Goal: Task Accomplishment & Management: Manage account settings

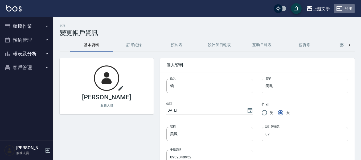
click at [349, 8] on button "登出" at bounding box center [345, 9] width 21 height 10
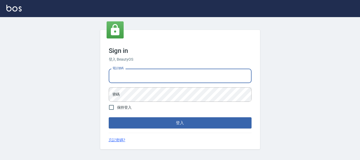
click at [180, 69] on input "電話號碼" at bounding box center [180, 76] width 143 height 14
type input "82951313"
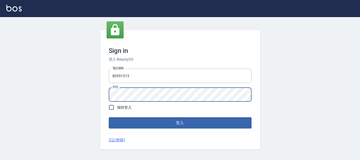
click at [109, 117] on button "登入" at bounding box center [180, 122] width 143 height 11
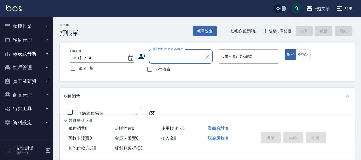
drag, startPoint x: 260, startPoint y: 32, endPoint x: 238, endPoint y: 42, distance: 24.6
click at [260, 33] on input "連續打單結帳" at bounding box center [263, 30] width 11 height 11
checkbox input "true"
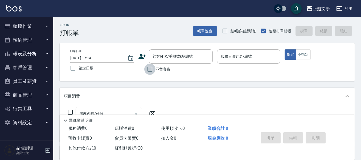
click at [148, 70] on input "不留客資" at bounding box center [149, 68] width 11 height 11
checkbox input "true"
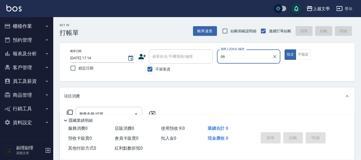
type input "佳珍-06"
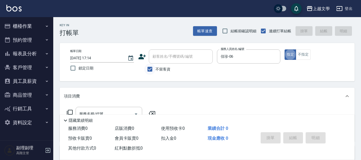
type button "true"
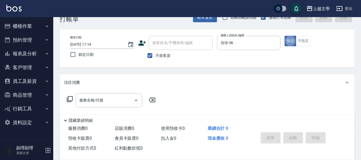
scroll to position [27, 0]
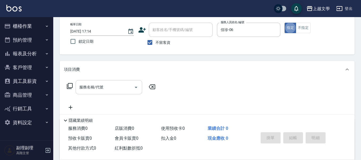
click at [104, 85] on input "服務名稱/代號" at bounding box center [105, 86] width 54 height 9
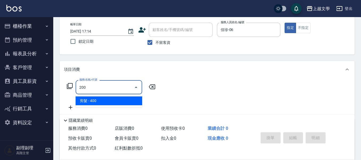
type input "剪髮(200)"
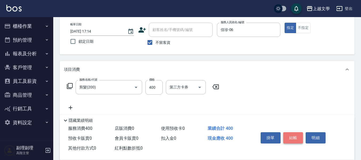
click at [293, 132] on button "結帳" at bounding box center [294, 137] width 20 height 11
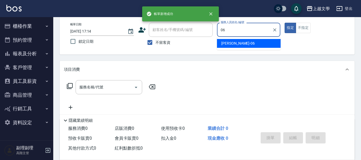
type input "佳珍-06"
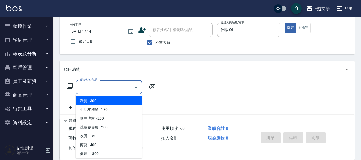
click at [106, 86] on input "服務名稱/代號" at bounding box center [105, 86] width 54 height 9
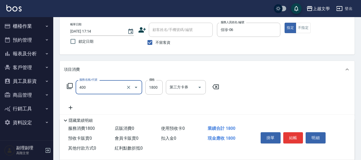
type input "染髮(400)"
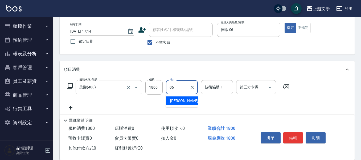
type input "佳珍-06"
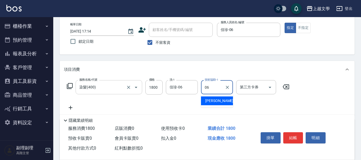
type input "佳珍-06"
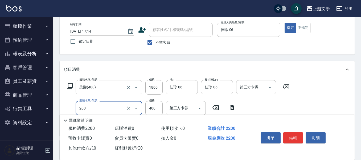
type input "剪髮(200)"
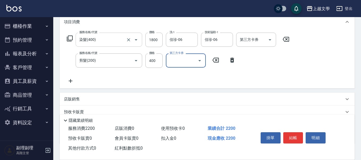
scroll to position [80, 0]
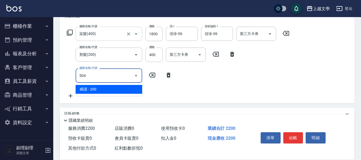
type input "瞬護(504)"
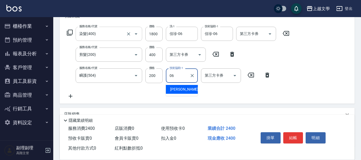
type input "佳珍-06"
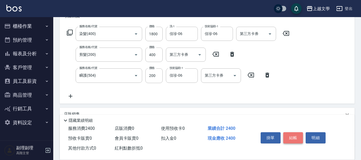
click at [290, 133] on button "結帳" at bounding box center [294, 137] width 20 height 11
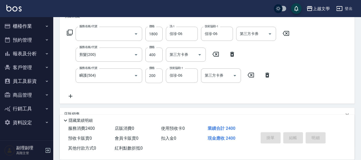
scroll to position [0, 0]
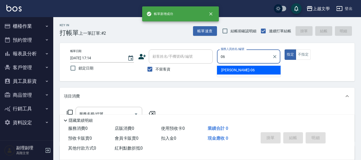
type input "佳珍-06"
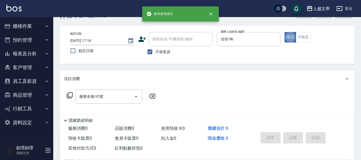
scroll to position [27, 0]
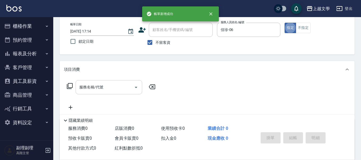
click at [116, 81] on div "服務名稱/代號" at bounding box center [109, 87] width 67 height 14
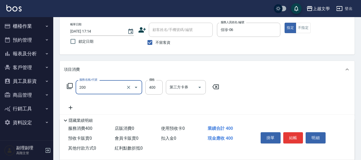
type input "剪髮(200)"
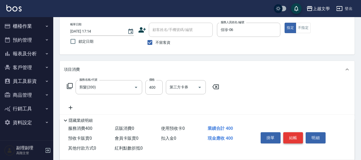
drag, startPoint x: 283, startPoint y: 132, endPoint x: 292, endPoint y: 133, distance: 8.9
click at [292, 135] on div "掛單 結帳 明細" at bounding box center [294, 138] width 70 height 17
click at [292, 133] on button "結帳" at bounding box center [294, 137] width 20 height 11
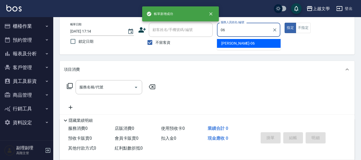
type input "佳珍-06"
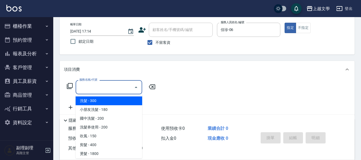
click at [90, 87] on input "服務名稱/代號" at bounding box center [105, 86] width 54 height 9
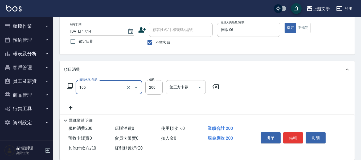
type input "洗髮券使用(105)"
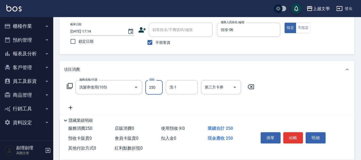
click at [151, 88] on input "250" at bounding box center [154, 87] width 17 height 14
type input "200"
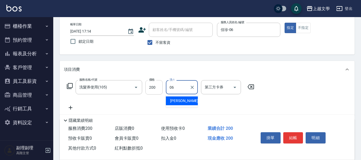
type input "佳珍-06"
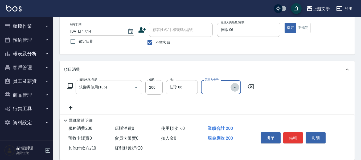
click at [235, 87] on icon "Open" at bounding box center [235, 87] width 3 height 1
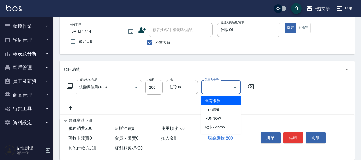
click at [218, 99] on span "舊有卡券" at bounding box center [221, 100] width 40 height 9
type input "舊有卡券"
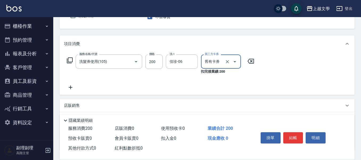
scroll to position [53, 0]
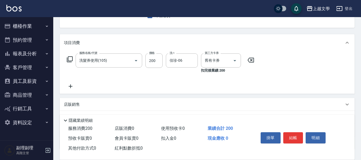
click at [72, 87] on icon at bounding box center [70, 86] width 13 height 6
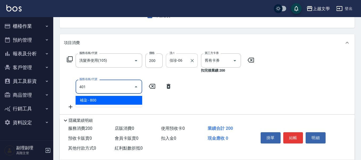
type input "補染(401)"
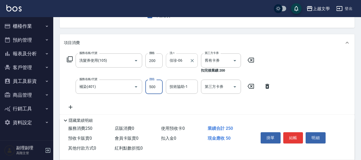
type input "500"
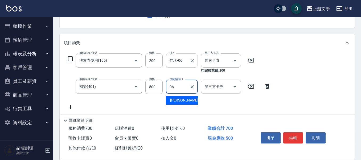
type input "佳珍-06"
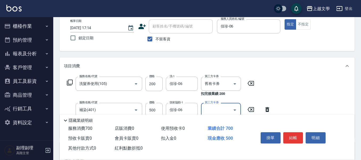
scroll to position [0, 0]
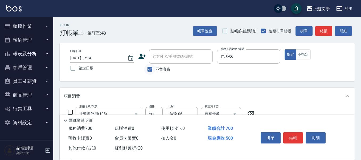
click at [152, 67] on input "不留客資" at bounding box center [149, 68] width 11 height 11
checkbox input "false"
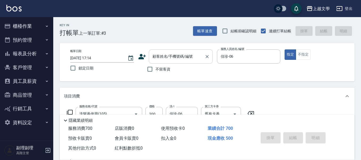
drag, startPoint x: 166, startPoint y: 50, endPoint x: 179, endPoint y: 50, distance: 12.8
click at [166, 50] on div "顧客姓名/手機號碼/編號" at bounding box center [181, 56] width 64 height 14
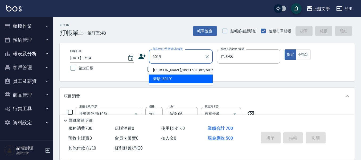
click at [186, 69] on li "吳素貞/0921531382/6019" at bounding box center [181, 70] width 64 height 9
type input "吳素貞/0921531382/6019"
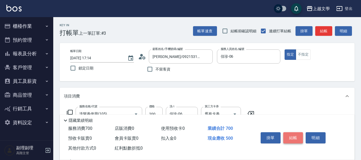
click at [298, 134] on button "結帳" at bounding box center [294, 137] width 20 height 11
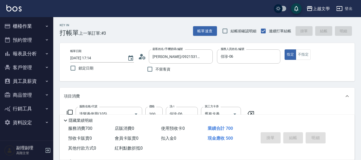
type input "2025/09/11 17:15"
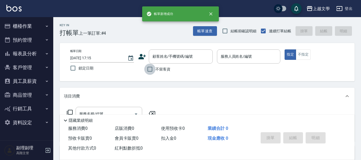
click at [149, 66] on input "不留客資" at bounding box center [149, 68] width 11 height 11
checkbox input "true"
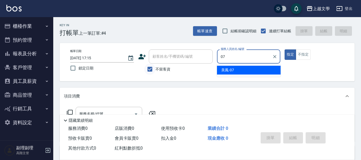
type input "美鳳-07"
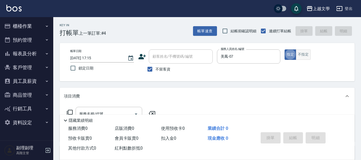
drag, startPoint x: 308, startPoint y: 49, endPoint x: 303, endPoint y: 54, distance: 7.0
click at [307, 50] on button "不指定" at bounding box center [303, 54] width 15 height 10
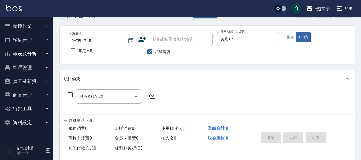
scroll to position [27, 0]
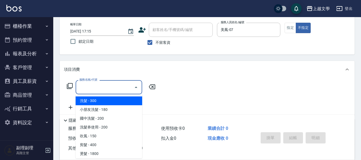
drag, startPoint x: 93, startPoint y: 87, endPoint x: 135, endPoint y: 78, distance: 43.1
click at [93, 87] on input "服務名稱/代號" at bounding box center [105, 86] width 54 height 9
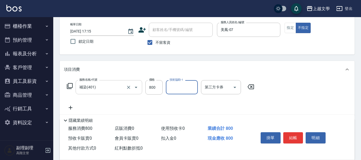
click at [136, 84] on icon "Open" at bounding box center [136, 87] width 6 height 6
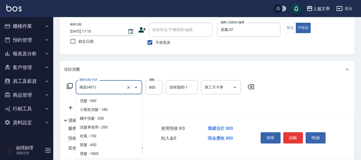
scroll to position [44, 0]
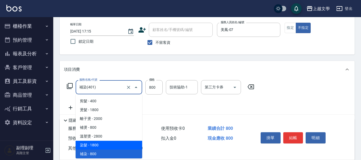
click at [107, 144] on span "染髮 - 1800" at bounding box center [109, 144] width 67 height 9
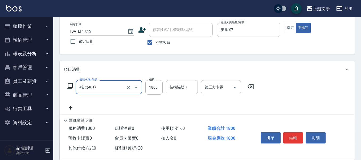
type input "染髮(400)"
type input "1800"
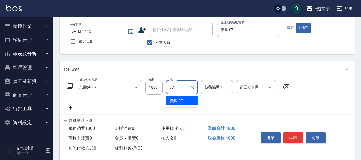
type input "美鳳-07"
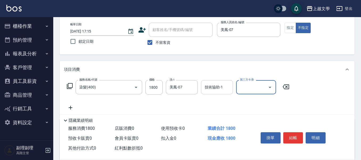
click at [212, 90] on input "技術協助-1" at bounding box center [217, 86] width 27 height 9
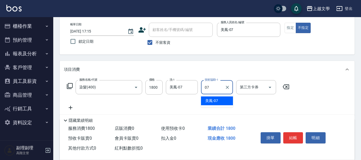
type input "美鳳-07"
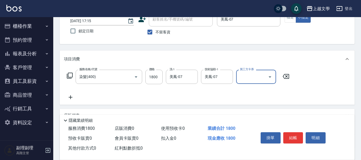
scroll to position [53, 0]
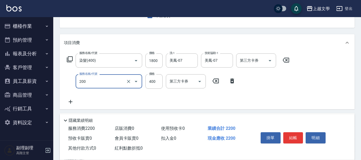
type input "剪髮(200)"
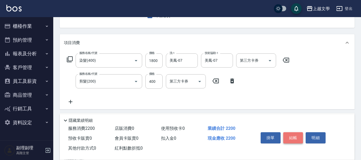
click at [296, 134] on button "結帳" at bounding box center [294, 137] width 20 height 11
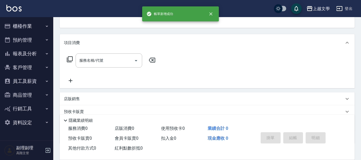
scroll to position [52, 0]
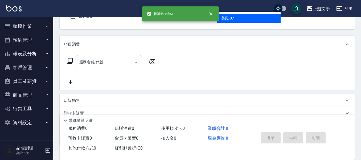
type input "美鳳-07"
type button "false"
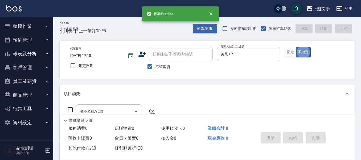
scroll to position [0, 0]
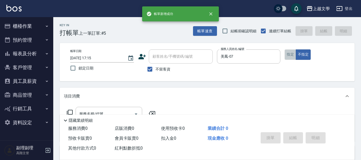
click at [290, 58] on button "指定" at bounding box center [290, 54] width 11 height 10
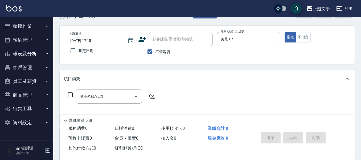
scroll to position [27, 0]
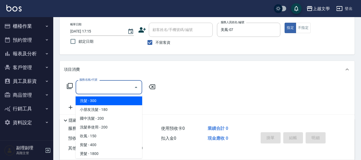
click at [99, 90] on input "服務名稱/代號" at bounding box center [105, 86] width 54 height 9
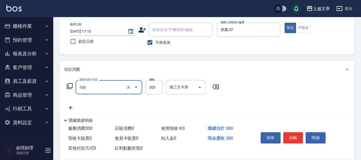
type input "洗髮(100)"
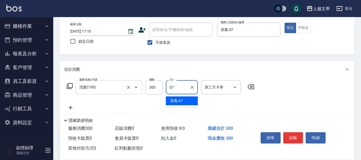
type input "美鳳-07"
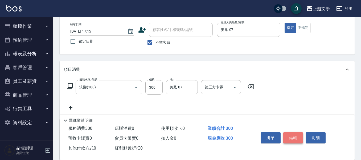
click at [285, 138] on button "結帳" at bounding box center [294, 137] width 20 height 11
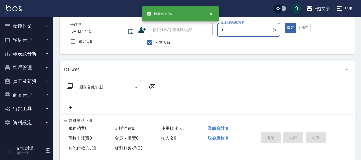
type input "美鳳-07"
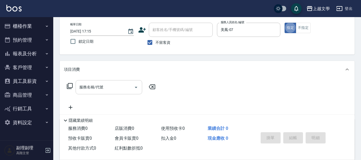
click at [90, 88] on input "服務名稱/代號" at bounding box center [105, 86] width 54 height 9
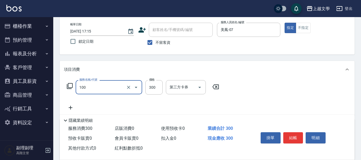
type input "洗髮(100)"
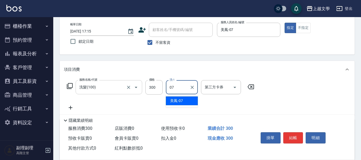
type input "美鳳-07"
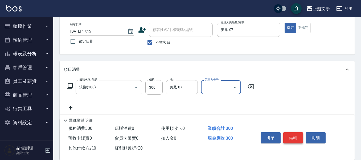
click at [300, 135] on button "結帳" at bounding box center [294, 137] width 20 height 11
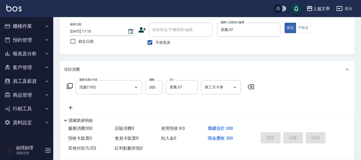
type input "2025/09/11 17:17"
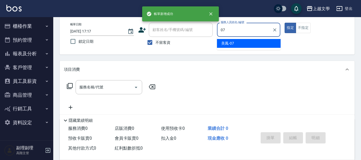
type input "美鳳-07"
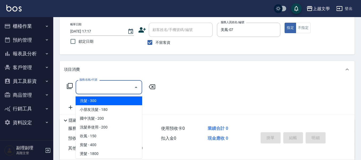
click at [107, 84] on input "服務名稱/代號" at bounding box center [105, 86] width 54 height 9
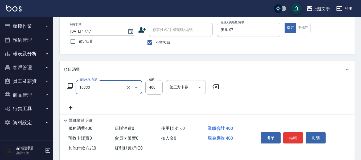
type input "舒暢洗髮(10333)"
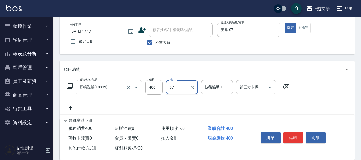
type input "美鳳-07"
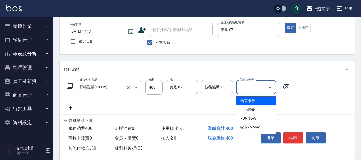
type input "舊有卡券"
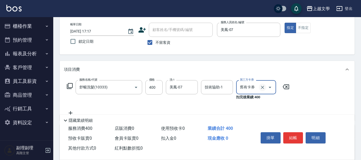
click at [263, 86] on icon "Clear" at bounding box center [262, 86] width 5 height 5
click at [223, 87] on input "技術協助-1" at bounding box center [217, 86] width 27 height 9
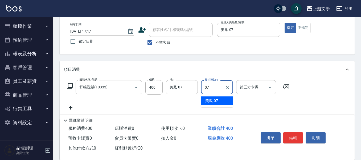
type input "美鳳-07"
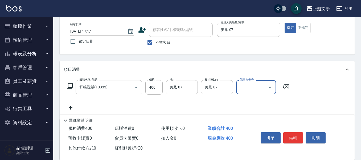
click at [69, 106] on icon at bounding box center [70, 107] width 13 height 6
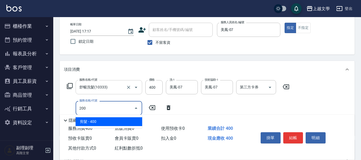
type input "剪髮(200)"
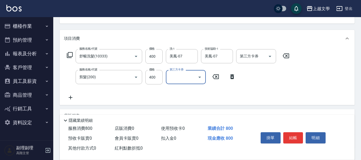
scroll to position [80, 0]
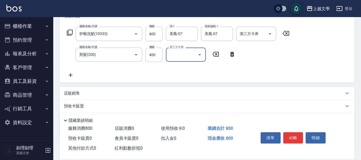
click at [78, 95] on p "店販銷售" at bounding box center [72, 93] width 16 height 6
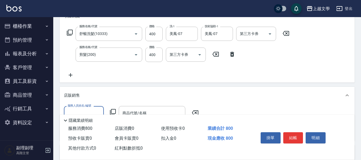
scroll to position [0, 0]
type input "美鳳-07"
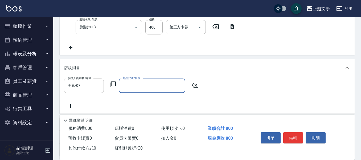
scroll to position [155, 0]
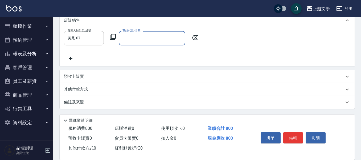
click at [173, 31] on div "商品代號/名稱" at bounding box center [152, 38] width 67 height 14
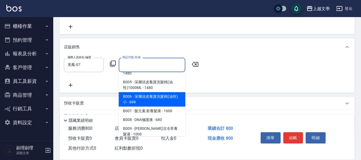
scroll to position [107, 0]
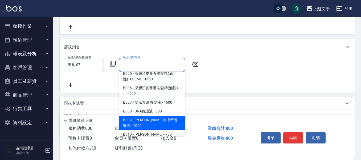
click at [160, 122] on span "B009 - 羽亮沁涼冷萃養髮液 - 1000" at bounding box center [152, 122] width 67 height 14
type input "[PERSON_NAME]沁涼冷萃養髮液"
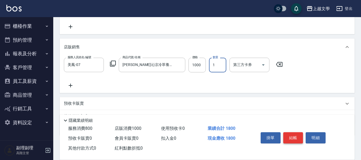
click at [294, 136] on button "結帳" at bounding box center [294, 137] width 20 height 11
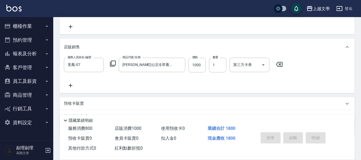
type input "2025/09/11 17:18"
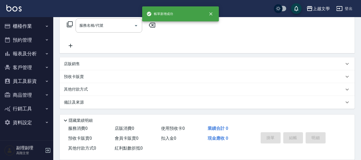
scroll to position [0, 0]
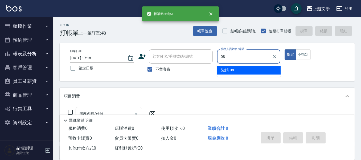
type input "淑娟-08"
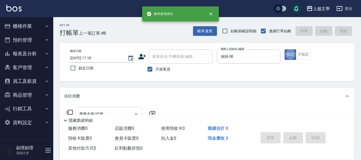
scroll to position [27, 0]
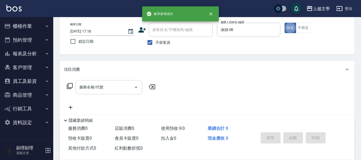
click at [107, 83] on input "服務名稱/代號" at bounding box center [105, 86] width 54 height 9
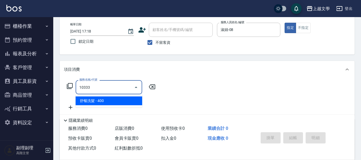
type input "舒暢洗髮(10333)"
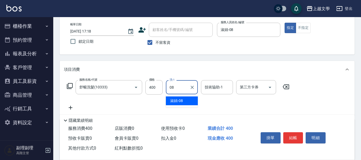
type input "淑娟-08"
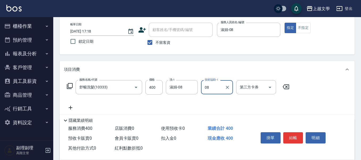
type input "淑娟-08"
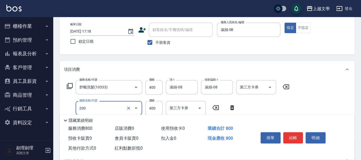
scroll to position [53, 0]
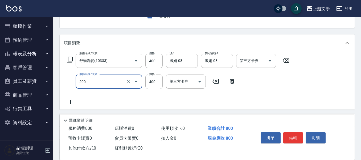
type input "剪髮(200)"
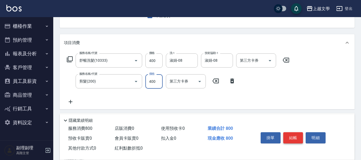
click at [290, 134] on button "結帳" at bounding box center [294, 137] width 20 height 11
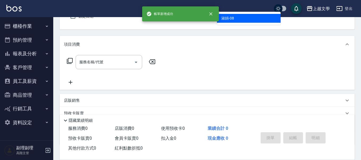
type input "淑娟-08"
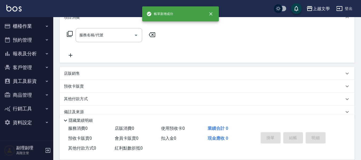
scroll to position [80, 0]
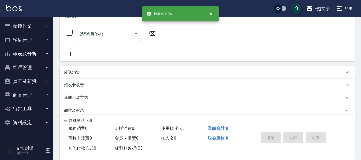
click at [107, 33] on input "服務名稱/代號" at bounding box center [105, 33] width 54 height 9
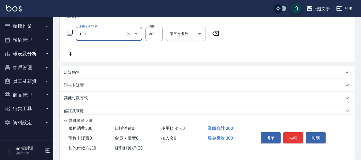
type input "洗髮(100)"
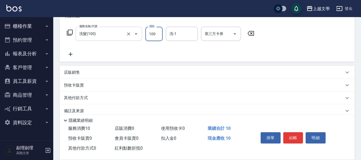
type input "100"
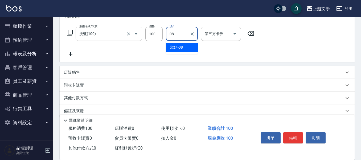
type input "淑娟-08"
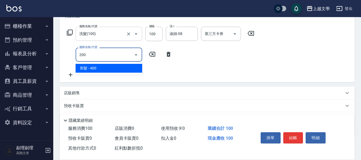
type input "剪髮(200)"
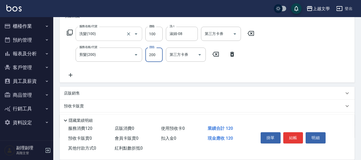
type input "200"
click at [293, 133] on button "結帳" at bounding box center [294, 137] width 20 height 11
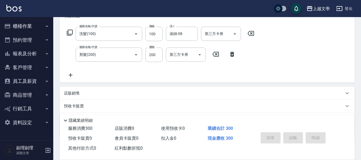
scroll to position [0, 0]
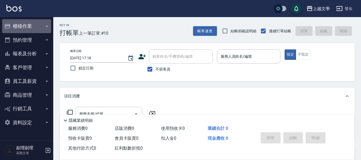
click at [25, 28] on button "櫃檯作業" at bounding box center [26, 26] width 49 height 14
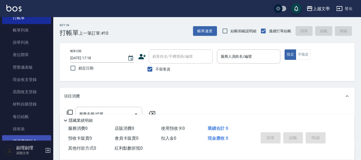
scroll to position [53, 0]
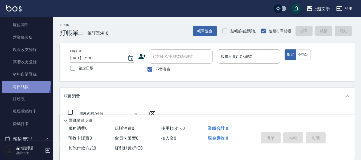
click at [24, 83] on link "每日結帳" at bounding box center [26, 86] width 49 height 12
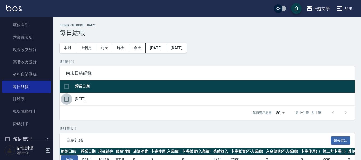
drag, startPoint x: 64, startPoint y: 99, endPoint x: 115, endPoint y: 159, distance: 78.1
click at [65, 99] on input "checkbox" at bounding box center [66, 98] width 11 height 11
checkbox input "true"
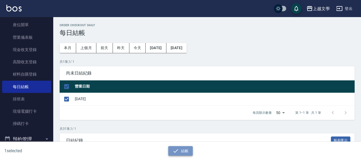
drag, startPoint x: 179, startPoint y: 154, endPoint x: 169, endPoint y: 155, distance: 10.1
click at [177, 154] on button "結帳" at bounding box center [180, 151] width 25 height 10
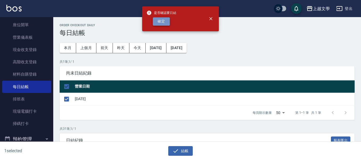
click at [168, 22] on button "確定" at bounding box center [161, 21] width 17 height 8
checkbox input "false"
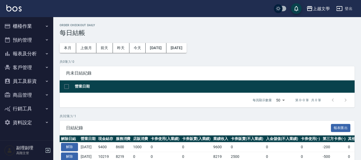
click at [34, 53] on button "報表及分析" at bounding box center [26, 54] width 49 height 14
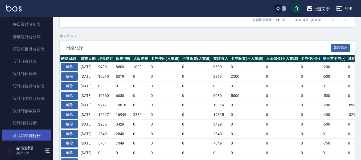
scroll to position [213, 0]
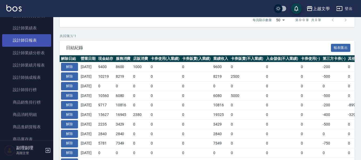
click at [37, 41] on link "設計師日報表" at bounding box center [26, 40] width 49 height 12
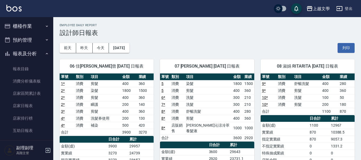
click at [31, 29] on button "櫃檯作業" at bounding box center [26, 26] width 49 height 14
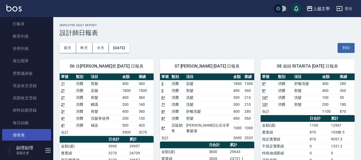
scroll to position [27, 0]
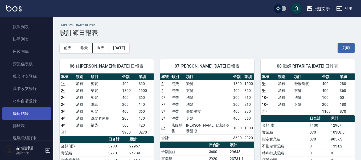
click at [36, 116] on link "每日結帳" at bounding box center [26, 113] width 49 height 12
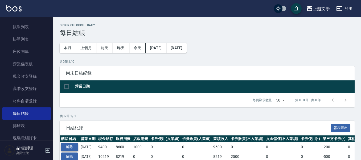
click at [67, 146] on button "解除" at bounding box center [69, 147] width 17 height 8
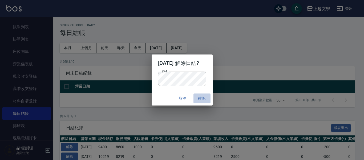
click at [204, 97] on button "確認" at bounding box center [202, 98] width 17 height 10
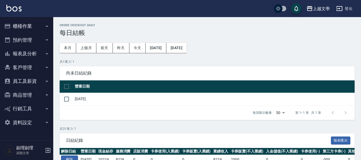
click at [30, 25] on button "櫃檯作業" at bounding box center [26, 26] width 49 height 14
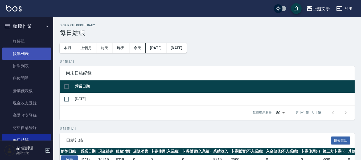
click at [23, 49] on link "帳單列表" at bounding box center [26, 53] width 49 height 12
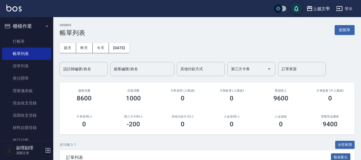
scroll to position [160, 0]
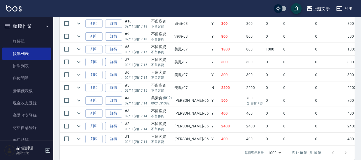
click at [112, 62] on link "詳情" at bounding box center [113, 62] width 17 height 8
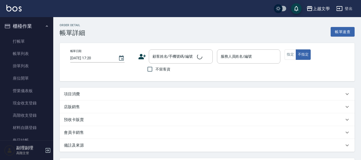
type input "2025/09/11 17:15"
checkbox input "true"
type input "美鳳-07"
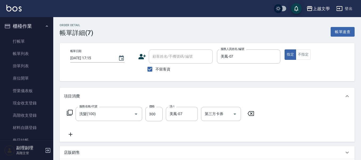
type input "洗髮(100)"
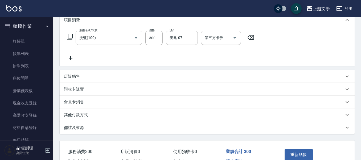
scroll to position [108, 0]
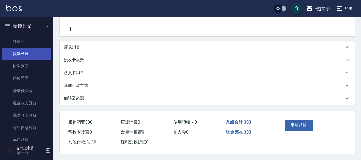
click at [32, 52] on link "帳單列表" at bounding box center [26, 53] width 49 height 12
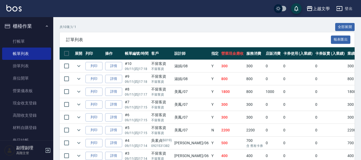
scroll to position [117, 0]
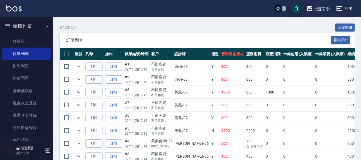
click at [66, 118] on input "checkbox" at bounding box center [66, 117] width 11 height 11
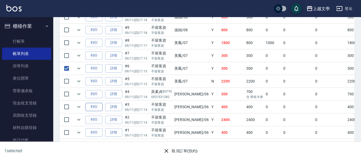
scroll to position [170, 0]
click at [64, 64] on input "checkbox" at bounding box center [66, 68] width 11 height 11
checkbox input "false"
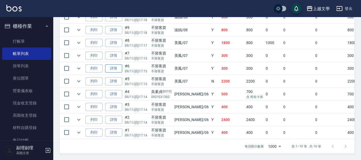
click at [114, 64] on link "詳情" at bounding box center [113, 68] width 17 height 8
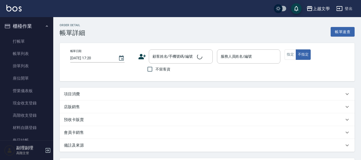
type input "2025/09/11 17:15"
checkbox input "true"
type input "美鳳-07"
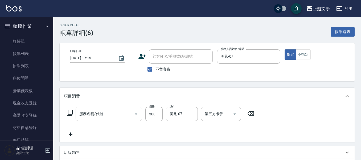
type input "洗髮(100)"
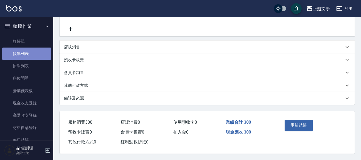
click at [35, 52] on link "帳單列表" at bounding box center [26, 53] width 49 height 12
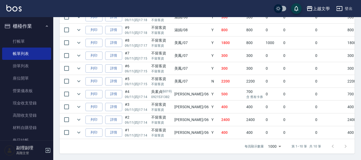
scroll to position [170, 0]
click at [111, 65] on link "詳情" at bounding box center [113, 68] width 17 height 8
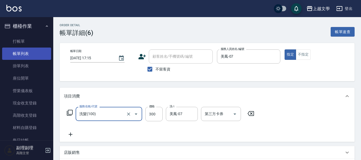
click at [22, 52] on link "帳單列表" at bounding box center [26, 53] width 49 height 12
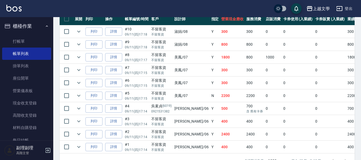
scroll to position [144, 0]
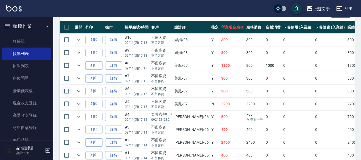
click at [66, 89] on input "checkbox" at bounding box center [66, 90] width 11 height 11
checkbox input "true"
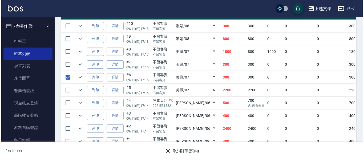
scroll to position [170, 0]
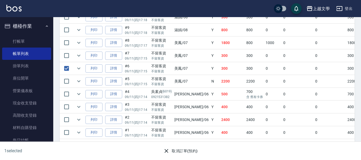
click at [184, 150] on button "取消訂單(預約)" at bounding box center [180, 151] width 39 height 10
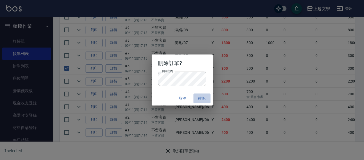
click at [200, 98] on button "確認" at bounding box center [202, 98] width 17 height 10
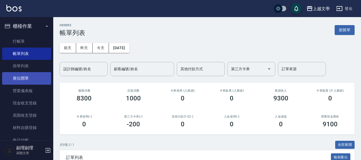
scroll to position [107, 0]
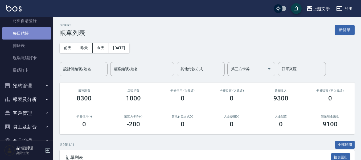
click at [33, 30] on link "每日結帳" at bounding box center [26, 33] width 49 height 12
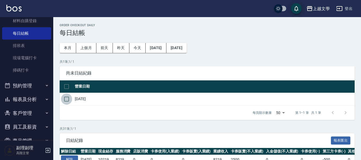
click at [64, 97] on input "checkbox" at bounding box center [66, 98] width 11 height 11
checkbox input "true"
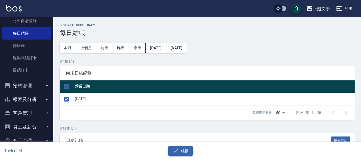
click at [182, 149] on button "結帳" at bounding box center [180, 151] width 25 height 10
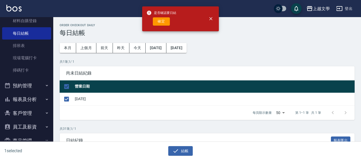
click at [168, 27] on div "是否確認要日結 確定" at bounding box center [162, 19] width 30 height 22
click at [167, 22] on button "確定" at bounding box center [161, 21] width 17 height 8
checkbox input "false"
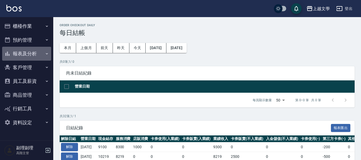
click at [24, 59] on button "報表及分析" at bounding box center [26, 54] width 49 height 14
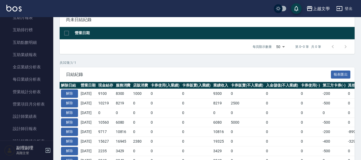
scroll to position [133, 0]
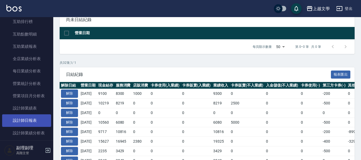
click at [34, 120] on link "設計師日報表" at bounding box center [26, 120] width 49 height 12
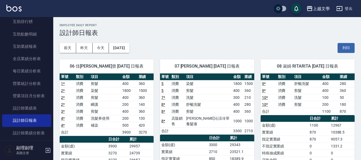
scroll to position [27, 0]
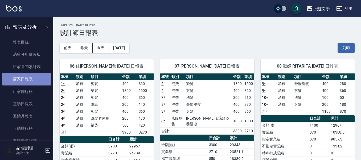
click at [35, 82] on link "店家日報表" at bounding box center [26, 79] width 49 height 12
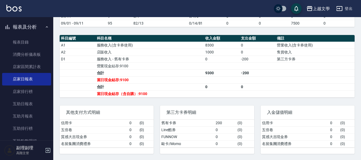
scroll to position [155, 0]
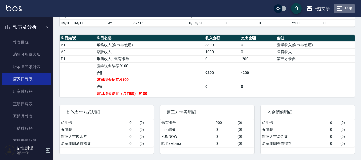
click at [350, 7] on button "登出" at bounding box center [345, 9] width 21 height 10
